Goal: Task Accomplishment & Management: Manage account settings

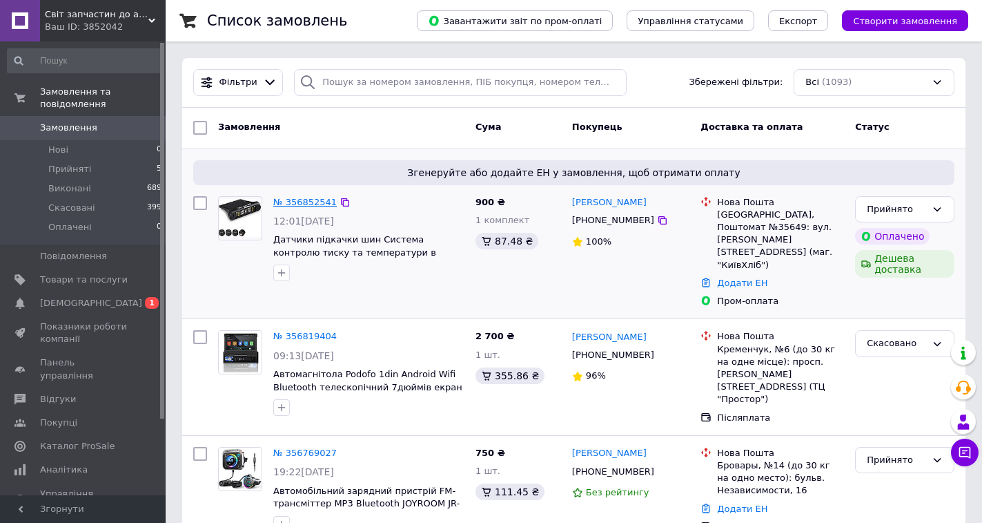
click at [306, 204] on link "№ 356852541" at bounding box center [305, 202] width 64 height 10
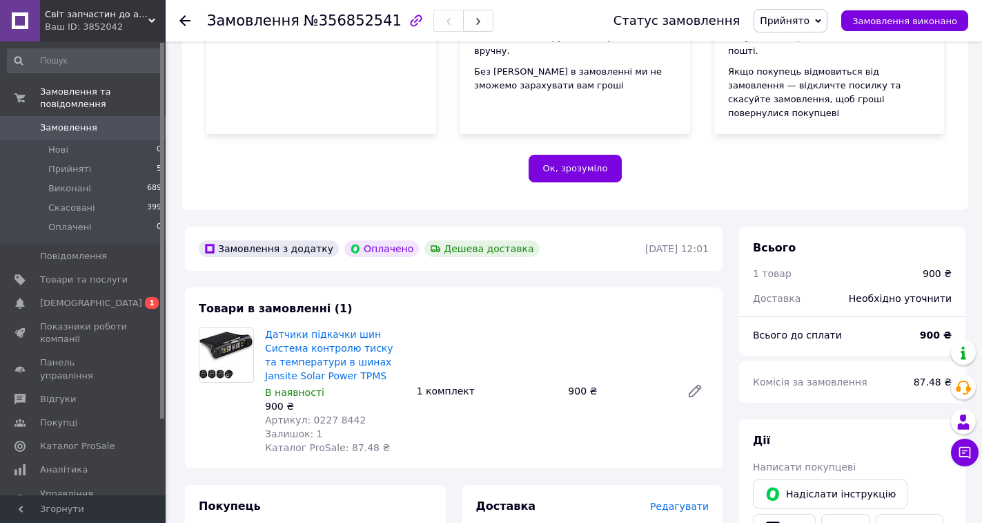
scroll to position [414, 0]
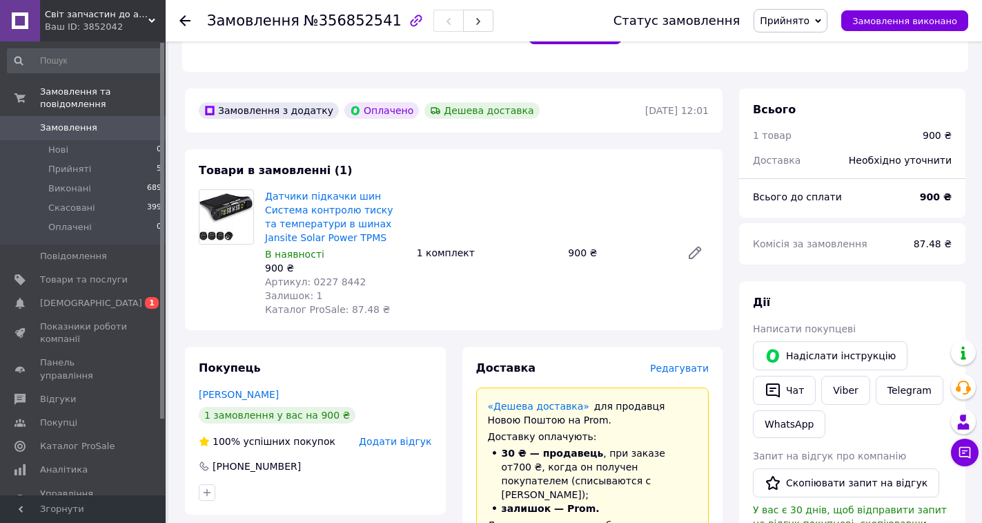
click at [77, 121] on span "Замовлення" at bounding box center [68, 127] width 57 height 12
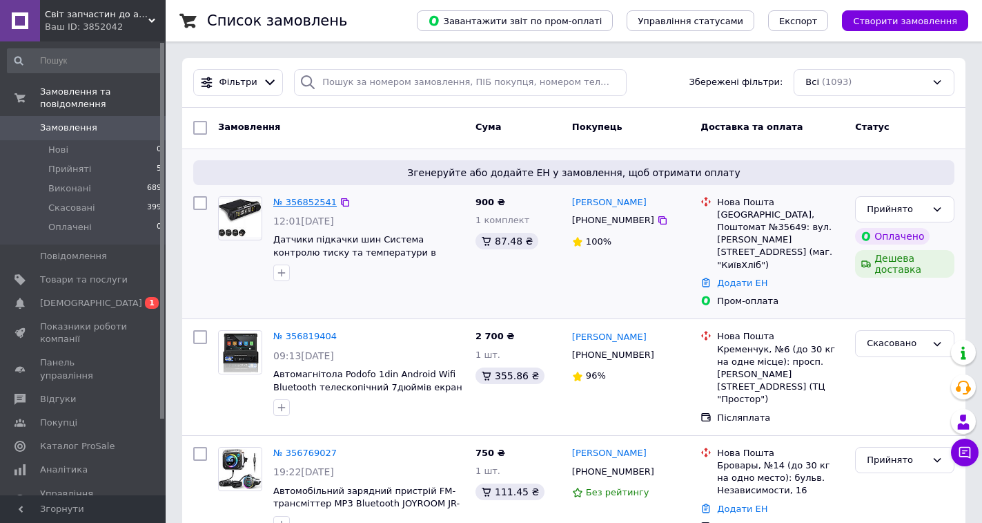
click at [299, 204] on link "№ 356852541" at bounding box center [305, 202] width 64 height 10
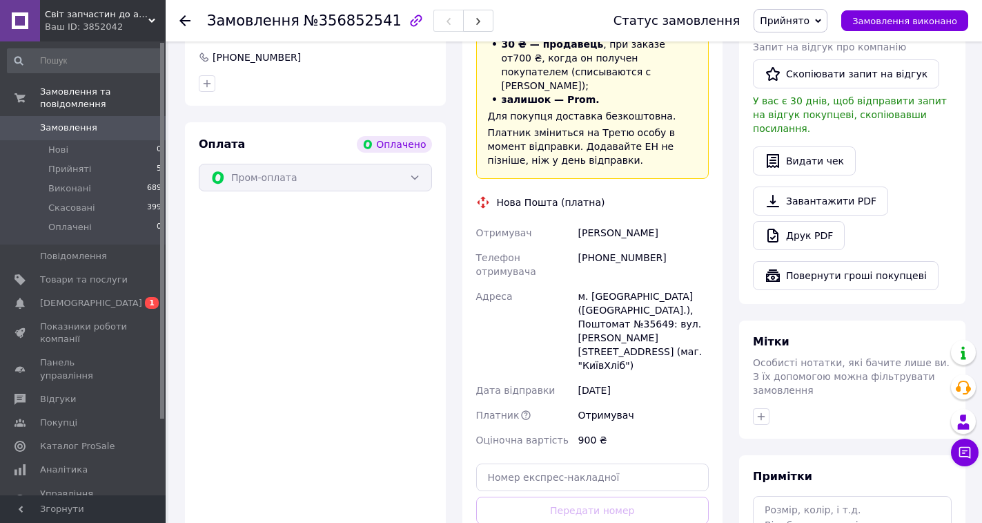
scroll to position [828, 0]
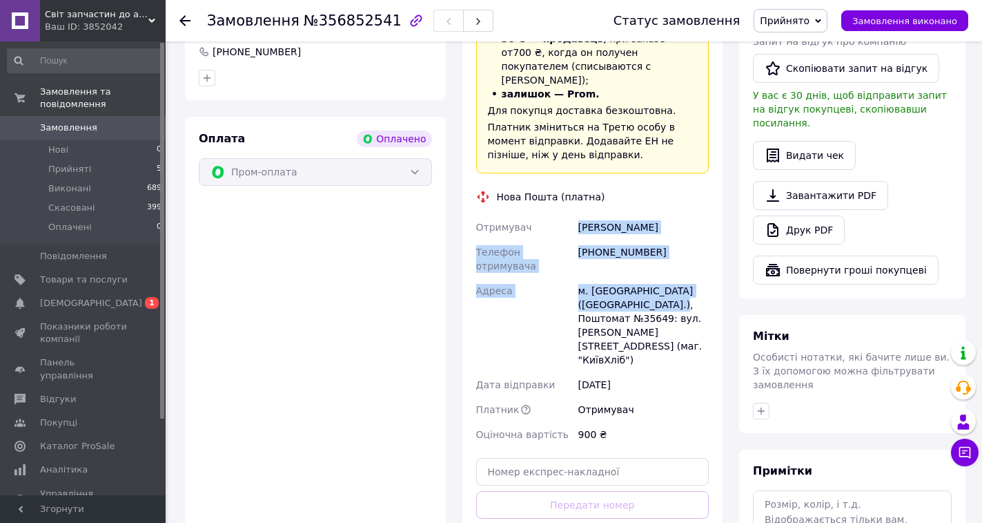
drag, startPoint x: 664, startPoint y: 249, endPoint x: 574, endPoint y: 191, distance: 107.8
click at [574, 215] on div "Отримувач [PERSON_NAME] Телефон отримувача [PHONE_NUMBER] Адреса м. [GEOGRAPHIC…" at bounding box center [593, 331] width 239 height 232
copy div "Отримувач [PERSON_NAME] Телефон отримувача [PHONE_NUMBER] Адреса м. [GEOGRAPHIC…"
